Goal: Navigation & Orientation: Find specific page/section

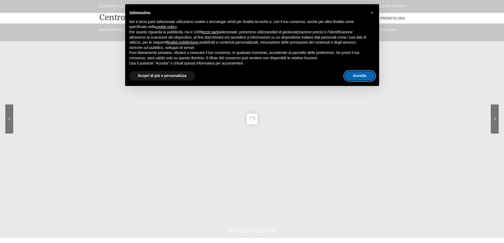
click at [359, 74] on button "Accetta" at bounding box center [359, 76] width 30 height 10
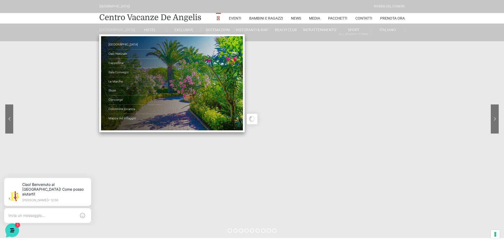
click at [116, 30] on link "[GEOGRAPHIC_DATA]" at bounding box center [116, 30] width 34 height 5
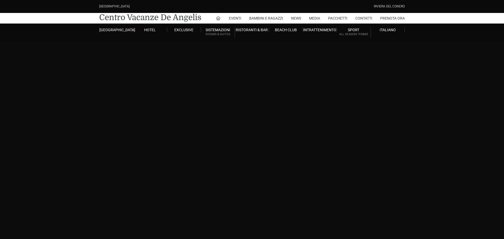
click at [116, 44] on header "[GEOGRAPHIC_DATA] [GEOGRAPHIC_DATA] Centro Vacanze [GEOGRAPHIC_DATA] Eventi Mis…" at bounding box center [252, 119] width 504 height 238
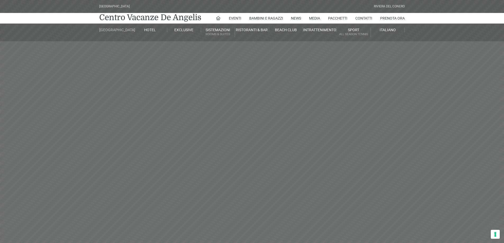
click at [117, 32] on link "[GEOGRAPHIC_DATA]" at bounding box center [116, 30] width 34 height 5
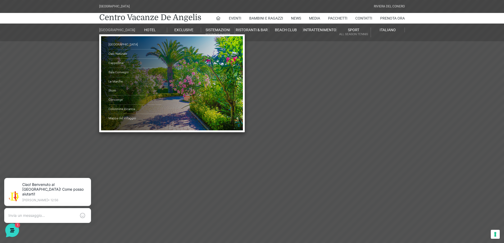
click at [120, 32] on link "[GEOGRAPHIC_DATA]" at bounding box center [116, 30] width 34 height 5
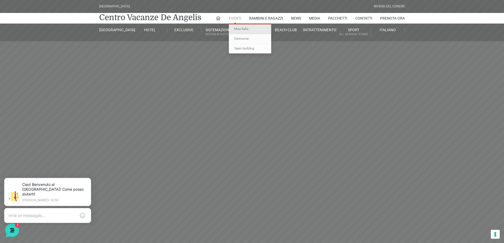
click at [236, 29] on link "Miss Italia" at bounding box center [250, 29] width 42 height 10
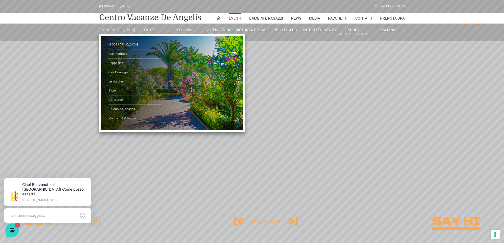
click at [112, 29] on link "[GEOGRAPHIC_DATA]" at bounding box center [116, 30] width 34 height 5
